Goal: Task Accomplishment & Management: Manage account settings

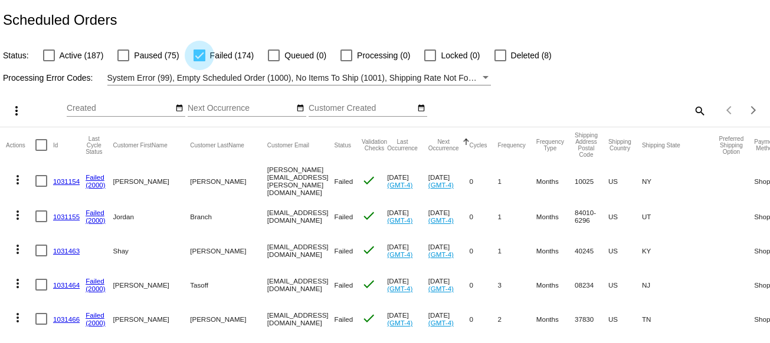
click at [195, 54] on div at bounding box center [199, 56] width 12 height 12
click at [199, 61] on input "Failed (174)" at bounding box center [199, 61] width 1 height 1
checkbox input "false"
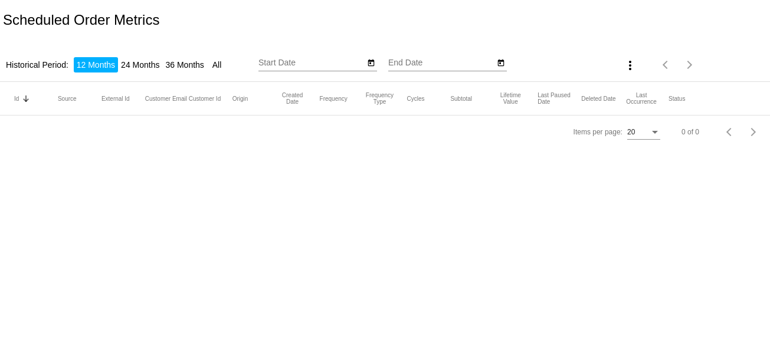
type input "[DATE]"
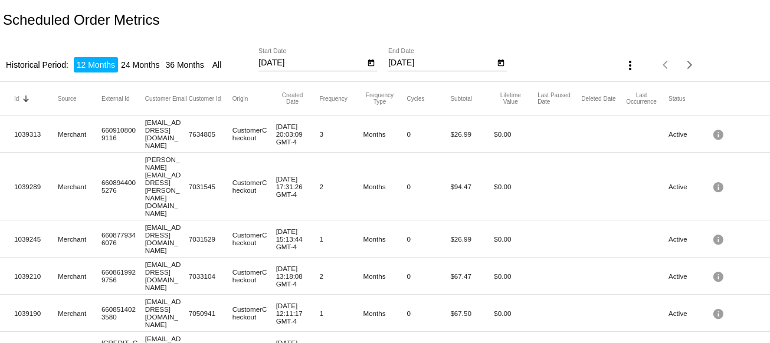
click at [295, 67] on input "10/7/2024" at bounding box center [311, 62] width 106 height 9
click at [268, 60] on input "10/7/2024" at bounding box center [311, 62] width 106 height 9
click at [368, 64] on icon "Open calendar" at bounding box center [371, 63] width 8 height 14
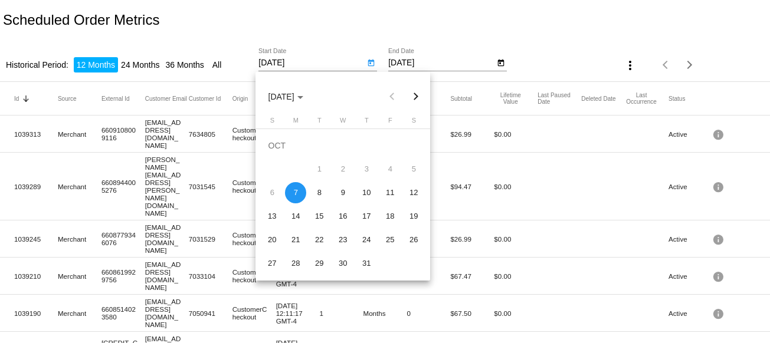
click at [321, 167] on div "1" at bounding box center [318, 169] width 21 height 21
click at [303, 92] on span "OCT 2024" at bounding box center [285, 96] width 35 height 9
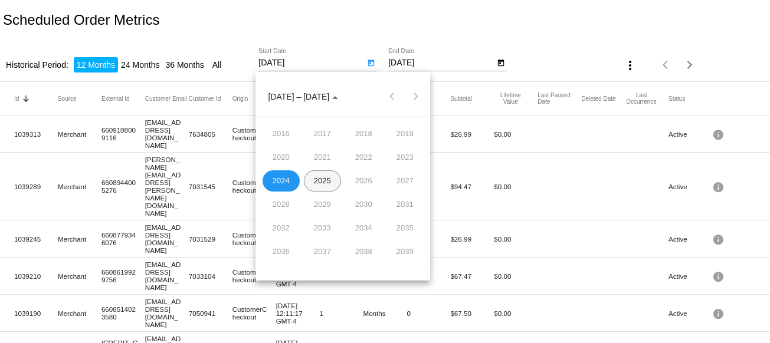
click at [319, 179] on div "2025" at bounding box center [322, 180] width 37 height 21
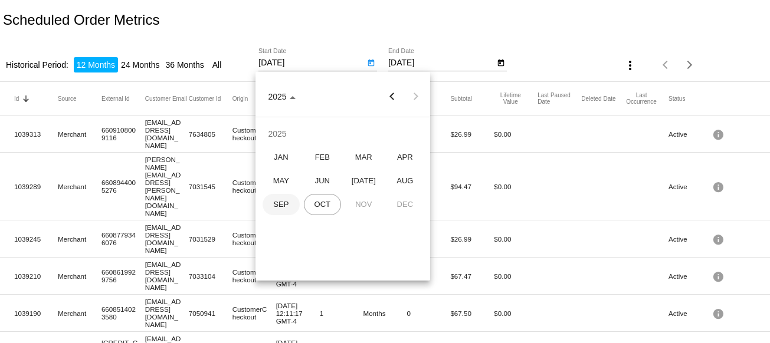
click at [281, 209] on div "SEP" at bounding box center [280, 204] width 37 height 21
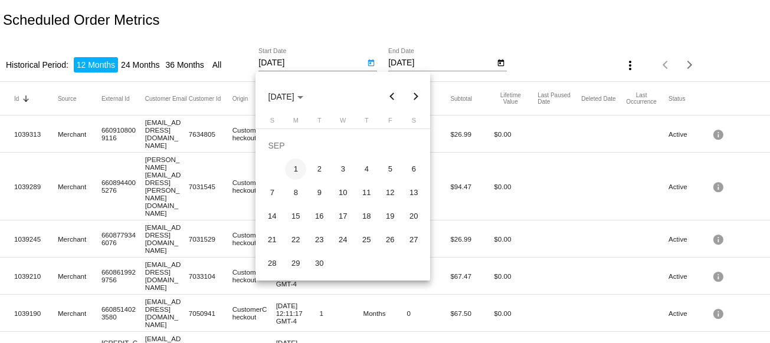
click at [295, 168] on div "1" at bounding box center [295, 169] width 21 height 21
type input "9/1/2025"
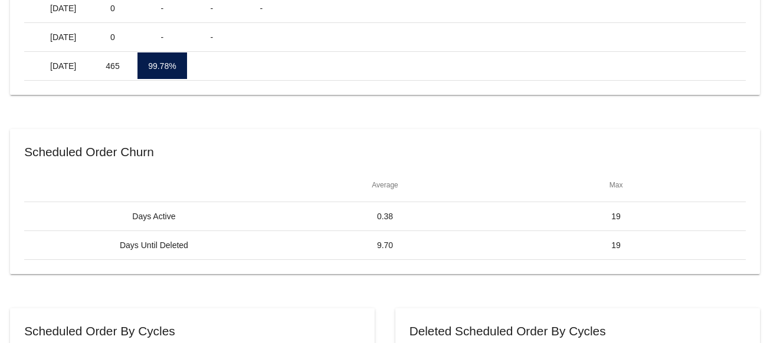
scroll to position [475, 0]
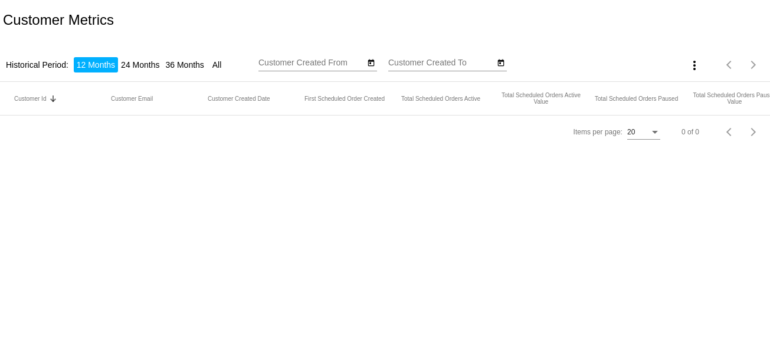
type input "[DATE]"
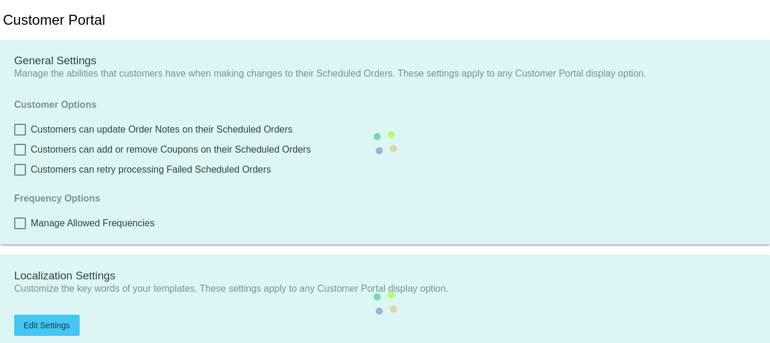
checkbox input "true"
type input "Shop now to create a new Subscription"
type input "[URL][DOMAIN_NAME]"
checkbox input "true"
type input "1"
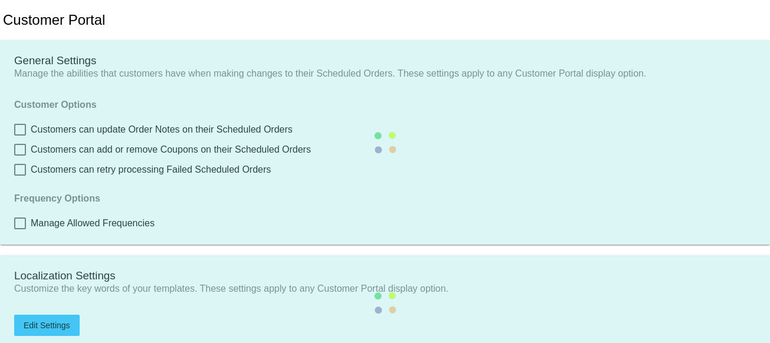
type input "20"
type input "500"
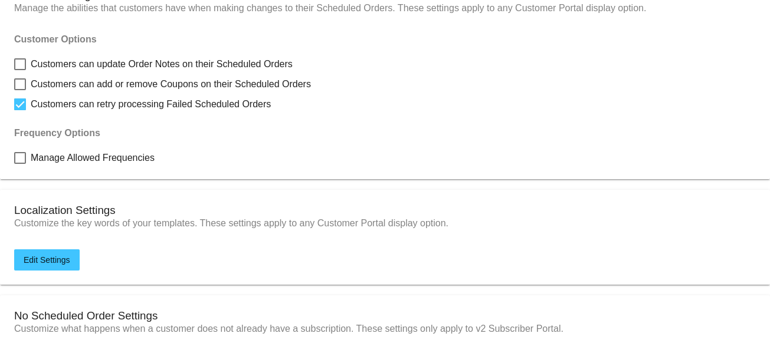
scroll to position [81, 0]
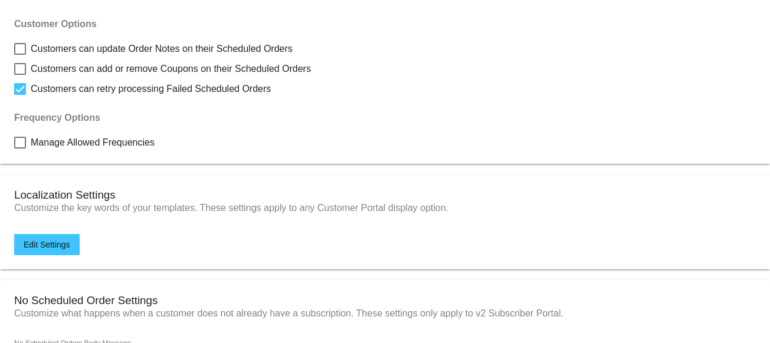
click at [95, 146] on span "Manage Allowed Frequencies" at bounding box center [93, 143] width 124 height 14
click at [20, 149] on input "Manage Allowed Frequencies" at bounding box center [19, 149] width 1 height 1
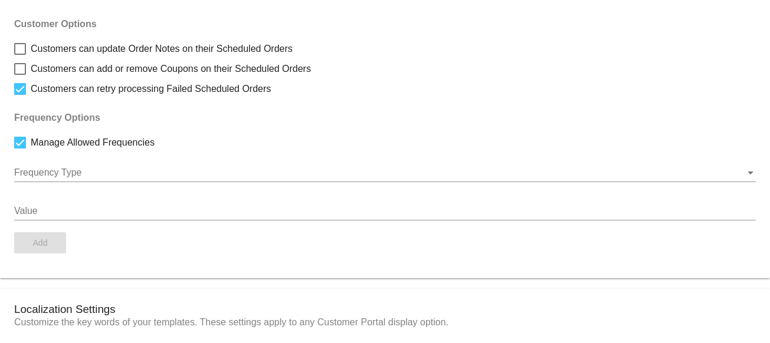
click at [49, 178] on div at bounding box center [379, 172] width 731 height 11
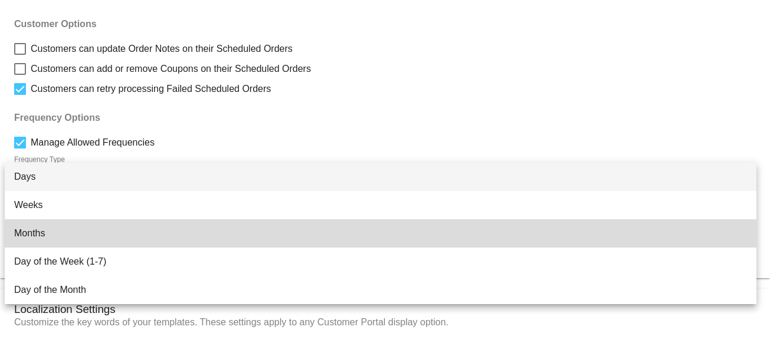
click at [86, 234] on span "Months" at bounding box center [380, 233] width 732 height 28
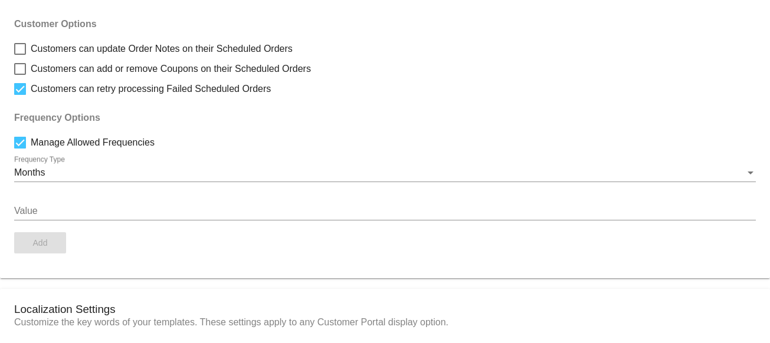
click at [67, 221] on div "Value" at bounding box center [384, 207] width 741 height 27
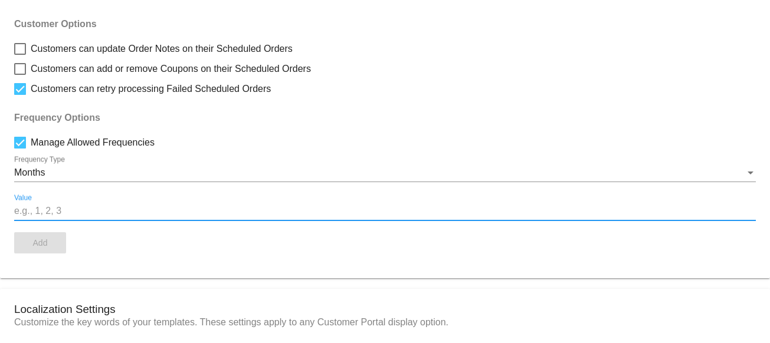
click at [75, 213] on input "Value" at bounding box center [384, 211] width 741 height 11
click at [24, 147] on div at bounding box center [20, 143] width 12 height 12
click at [20, 149] on input "Manage Allowed Frequencies" at bounding box center [19, 149] width 1 height 1
checkbox input "false"
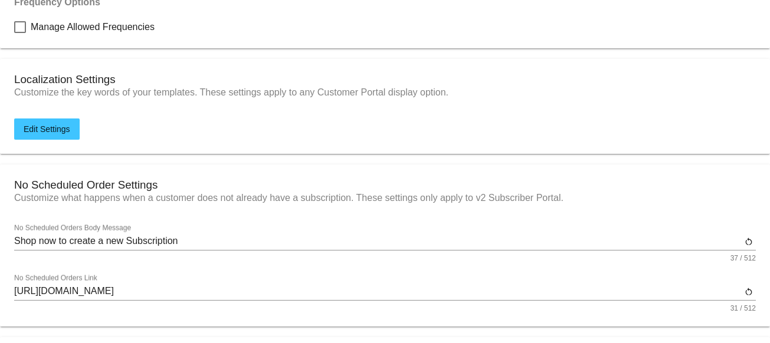
scroll to position [219, 0]
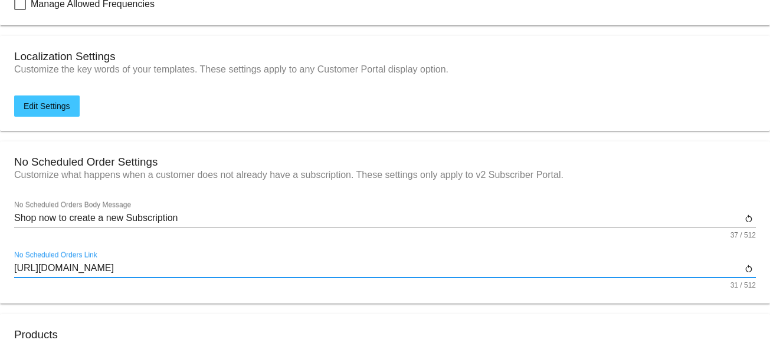
click at [93, 274] on input "https://fht2jt-8m.myshopify.com" at bounding box center [377, 268] width 727 height 11
click at [292, 274] on input "https://fht2jt-8m.myshopify.com" at bounding box center [377, 268] width 727 height 11
drag, startPoint x: 42, startPoint y: 274, endPoint x: 133, endPoint y: 274, distance: 91.4
click at [133, 274] on input "https://fht2jt-8m.myshopify.com" at bounding box center [377, 268] width 727 height 11
click at [100, 274] on input "https://fht2jt-8m.myshopify.com" at bounding box center [377, 268] width 727 height 11
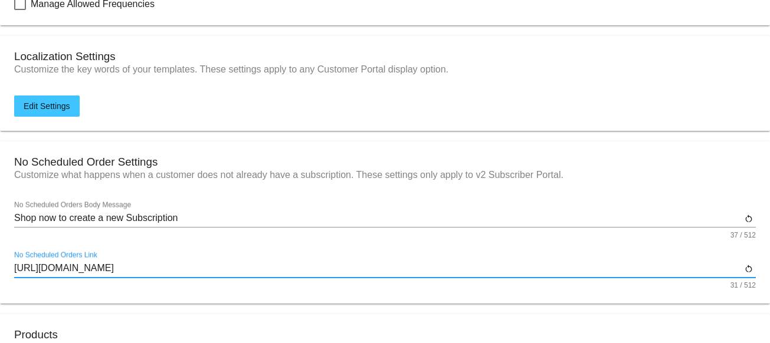
drag, startPoint x: 45, startPoint y: 277, endPoint x: 165, endPoint y: 274, distance: 120.3
click at [165, 274] on input "https://fht2jt-8m.myshopify.com" at bounding box center [377, 268] width 727 height 11
type input "https://www.tillmanstranquils.com"
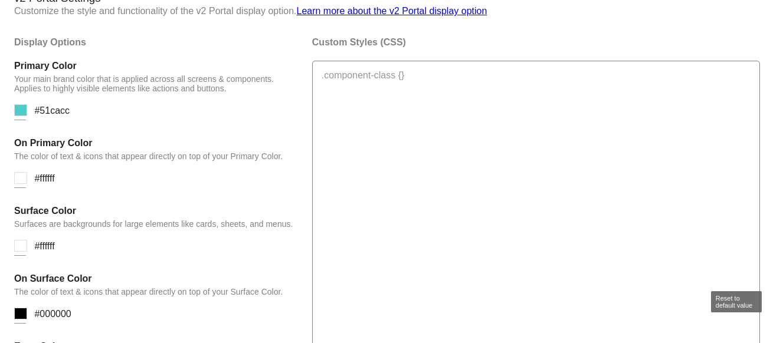
scroll to position [941, 0]
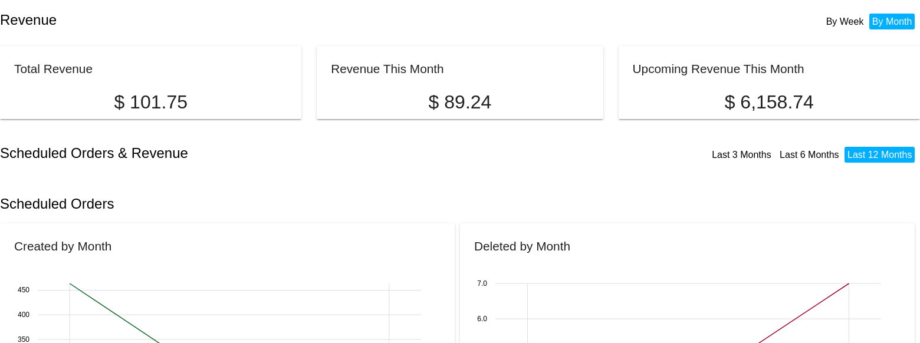
click at [769, 24] on li "By Week" at bounding box center [845, 22] width 44 height 16
click at [769, 19] on li "By Month" at bounding box center [892, 22] width 46 height 16
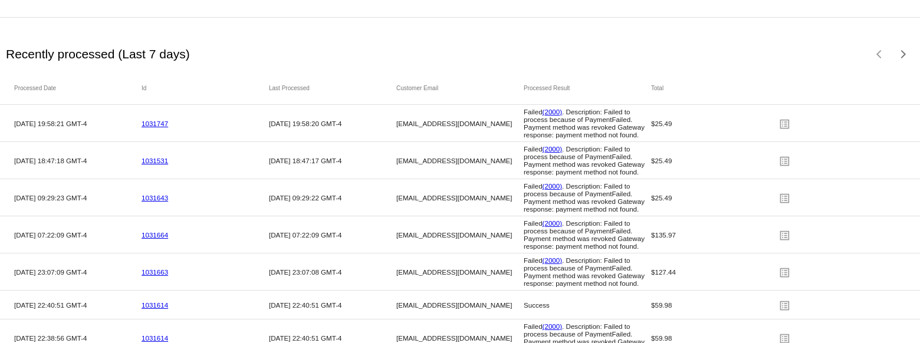
scroll to position [1634, 0]
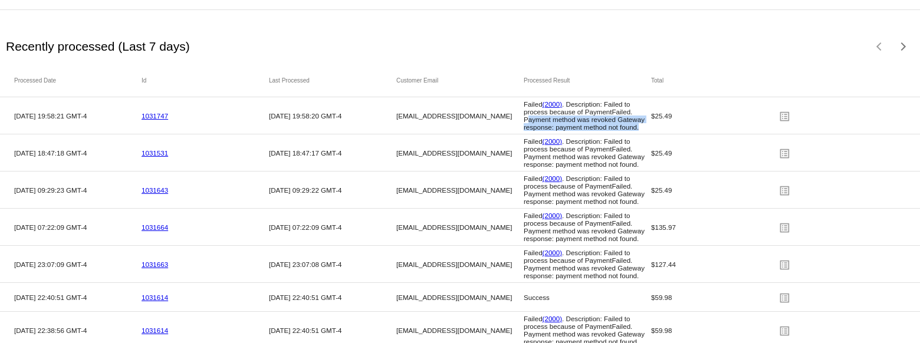
drag, startPoint x: 522, startPoint y: 132, endPoint x: 604, endPoint y: 144, distance: 82.3
click at [604, 134] on mat-cell "Failed (2000) . Description: Failed to process because of PaymentFailed. Paymen…" at bounding box center [587, 115] width 127 height 37
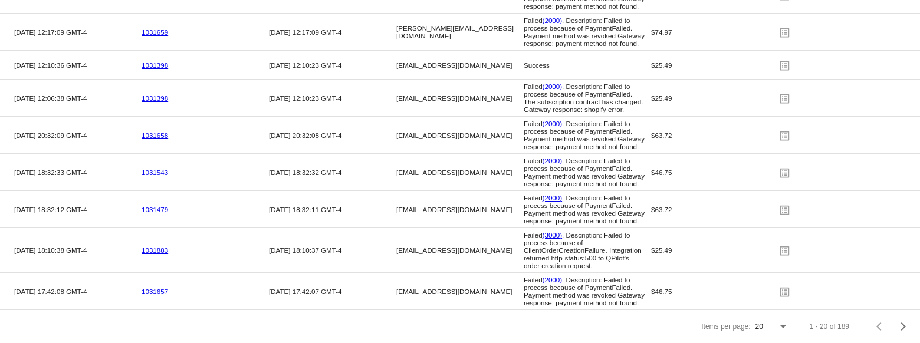
scroll to position [2339, 0]
click at [551, 194] on link "(2000)" at bounding box center [553, 198] width 20 height 8
click at [161, 247] on link "1031883" at bounding box center [155, 251] width 27 height 8
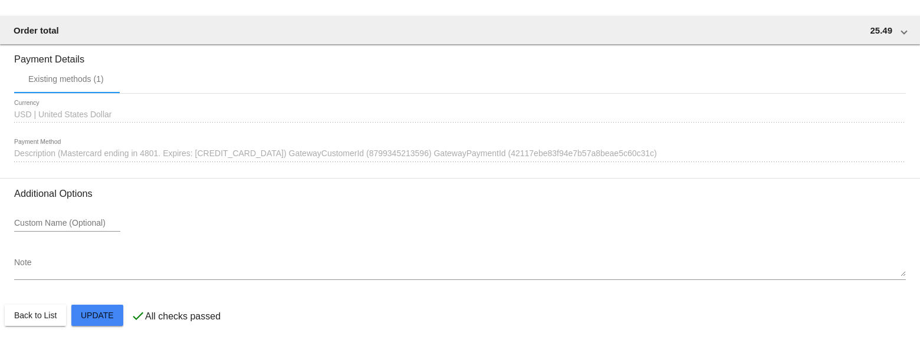
scroll to position [1122, 0]
click at [94, 147] on span "Description (Mastercard ending in 4801. Expires: [CREDIT_CARD_DATA]) GatewayCus…" at bounding box center [335, 151] width 643 height 9
click at [91, 113] on span "USD | United States Dollar" at bounding box center [62, 112] width 97 height 9
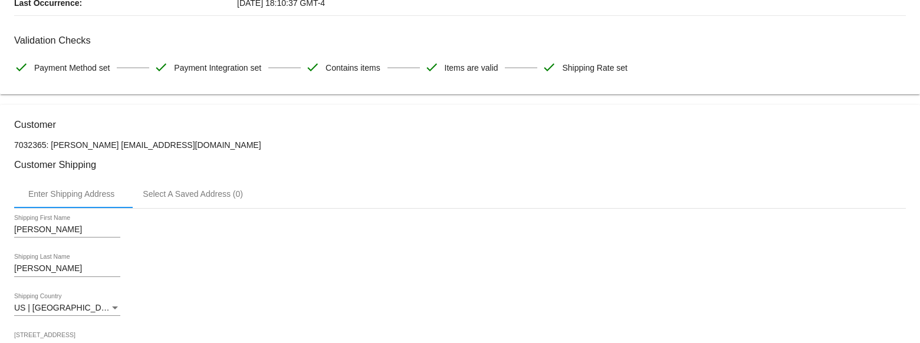
scroll to position [0, 0]
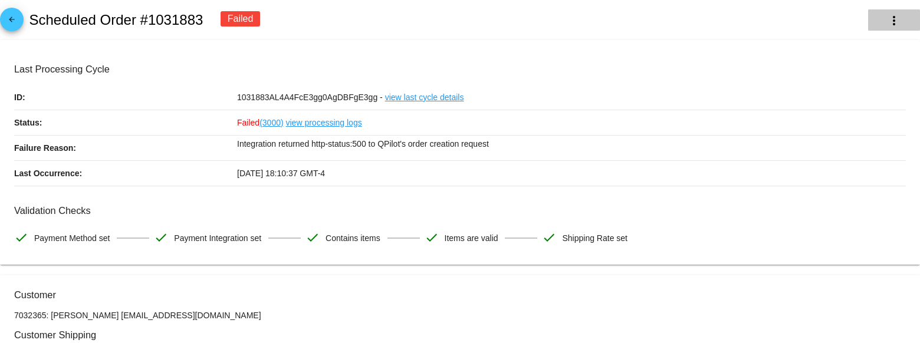
click at [769, 22] on mat-icon "more_vert" at bounding box center [894, 21] width 14 height 14
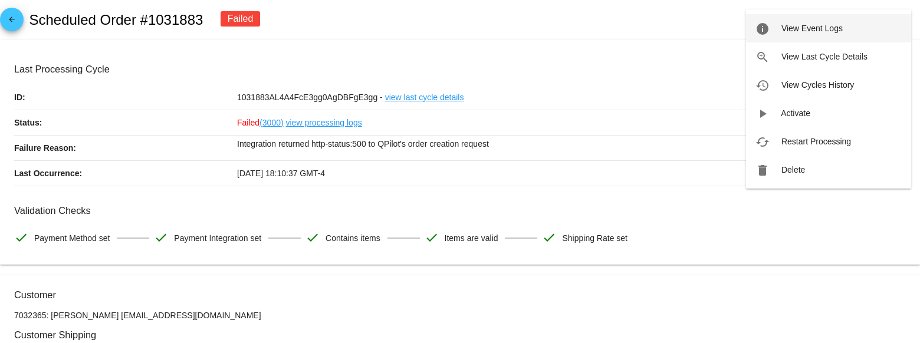
click at [769, 34] on button "info View Event Logs" at bounding box center [828, 28] width 165 height 28
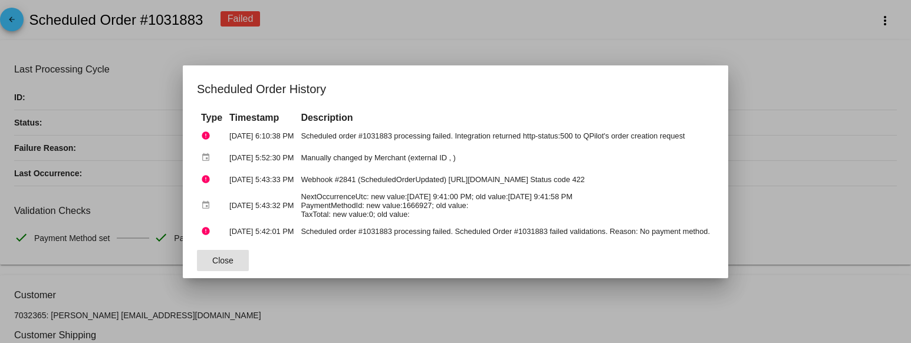
click at [215, 261] on button "Close" at bounding box center [223, 260] width 52 height 21
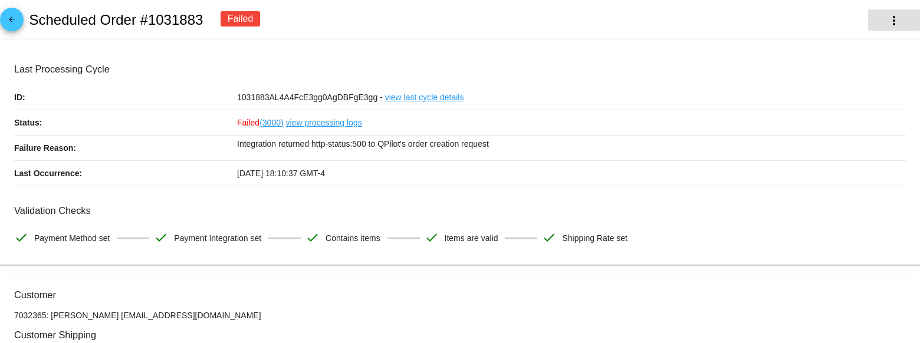
click at [769, 21] on mat-icon "more_vert" at bounding box center [894, 21] width 14 height 14
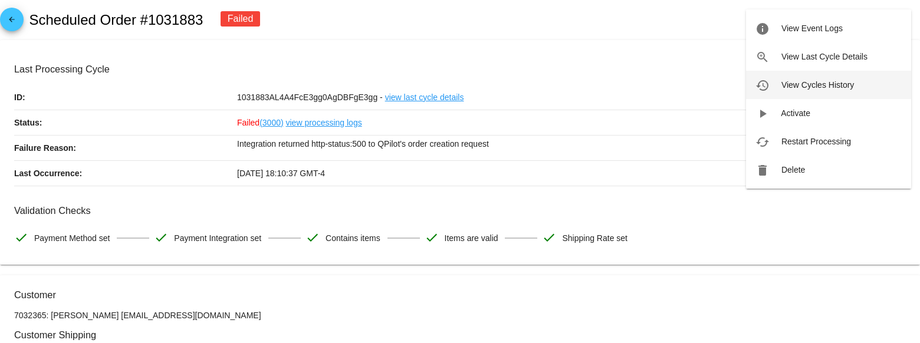
click at [769, 87] on span "View Cycles History" at bounding box center [817, 84] width 73 height 9
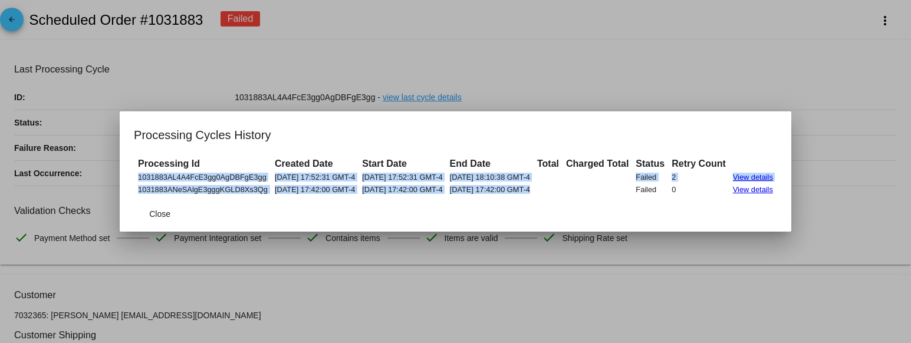
drag, startPoint x: 147, startPoint y: 172, endPoint x: 612, endPoint y: 186, distance: 465.5
click at [612, 186] on tbody "1031883AL4A4FcE3gg0AgDBFgE3gg 10/05/2025 17:52:31 GMT-4 10/05/2025 17:52:31 GMT…" at bounding box center [455, 184] width 641 height 24
click at [769, 175] on link "View details" at bounding box center [753, 177] width 40 height 9
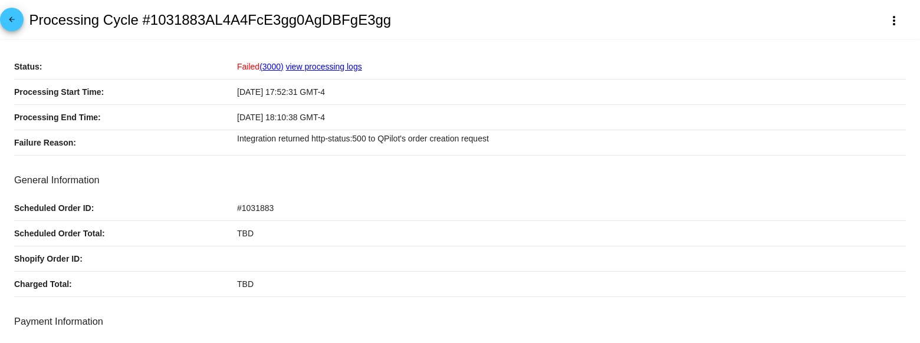
click at [6, 16] on mat-icon "arrow_back" at bounding box center [12, 22] width 14 height 14
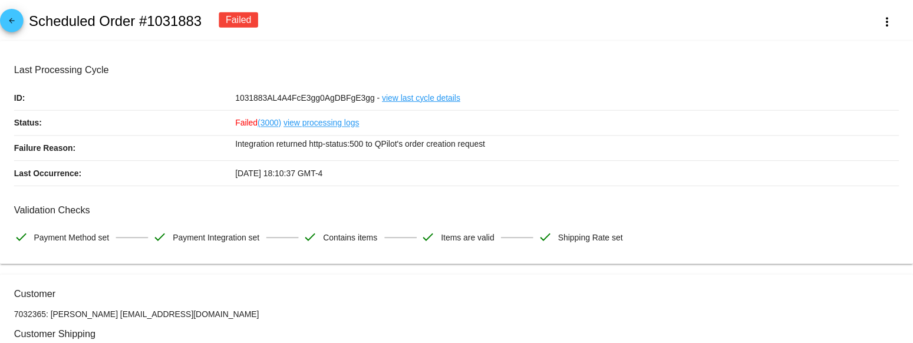
scroll to position [143, 0]
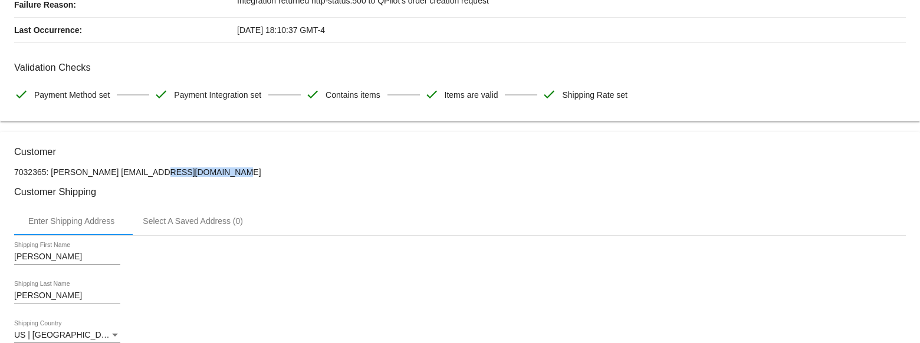
drag, startPoint x: 111, startPoint y: 175, endPoint x: 190, endPoint y: 174, distance: 79.0
click at [190, 174] on p "7032365: [PERSON_NAME] [EMAIL_ADDRESS][DOMAIN_NAME]" at bounding box center [460, 171] width 892 height 9
copy p "[EMAIL_ADDRESS][DOMAIN_NAME]"
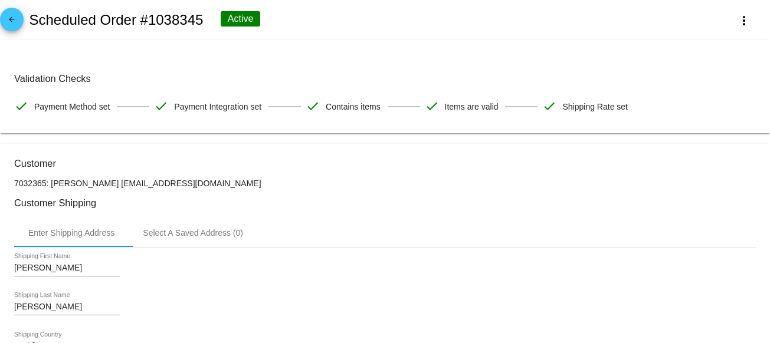
click at [173, 19] on h2 "Scheduled Order #1038345" at bounding box center [116, 20] width 174 height 17
copy h2 "1038345"
click at [11, 16] on mat-icon "arrow_back" at bounding box center [12, 22] width 14 height 14
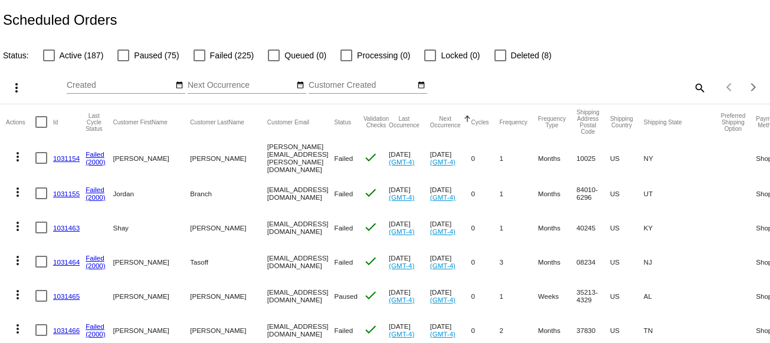
click at [695, 88] on mat-icon "search" at bounding box center [699, 87] width 14 height 18
click at [566, 85] on input "Search" at bounding box center [610, 85] width 192 height 9
type input "[PERSON_NAME]"
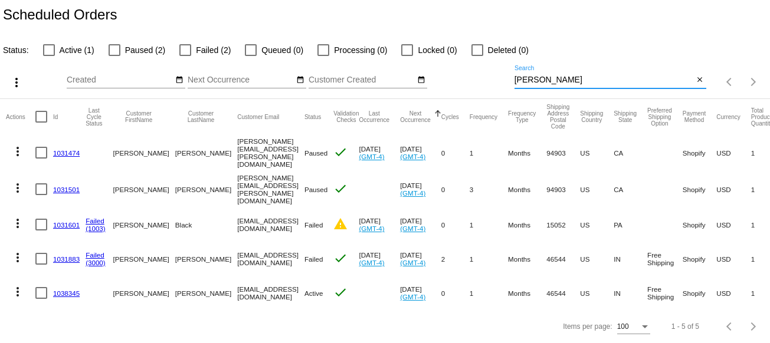
click at [19, 251] on mat-icon "more_vert" at bounding box center [18, 258] width 14 height 14
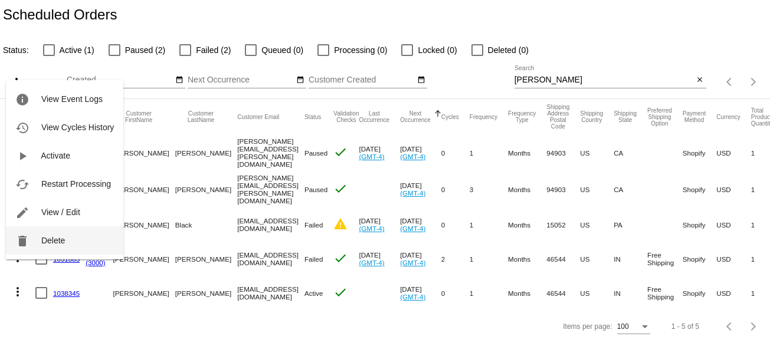
click at [29, 245] on mat-icon "delete" at bounding box center [22, 241] width 14 height 14
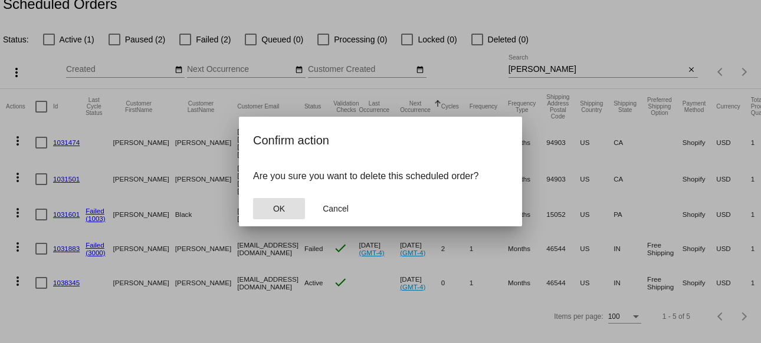
click at [288, 210] on button "OK" at bounding box center [279, 208] width 52 height 21
